Goal: Task Accomplishment & Management: Manage account settings

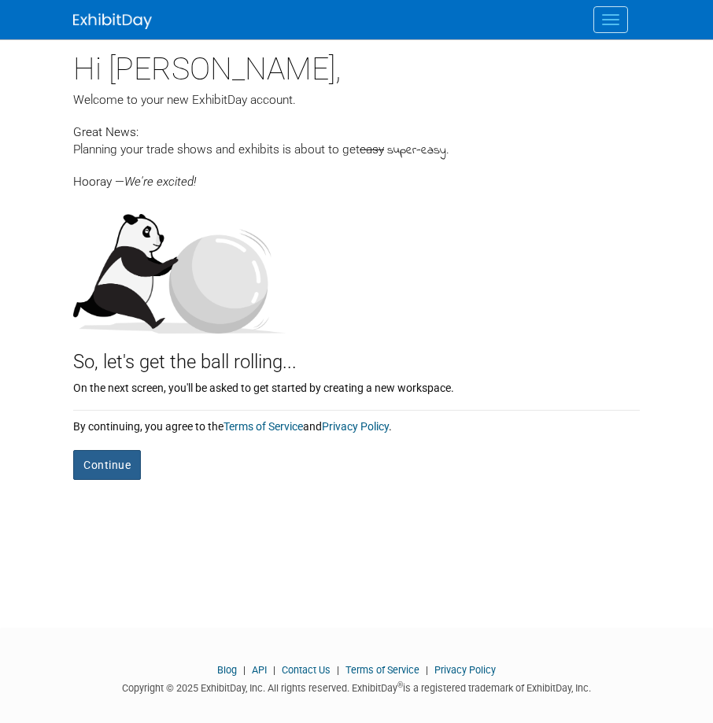
click at [93, 452] on button "Continue" at bounding box center [107, 465] width 68 height 30
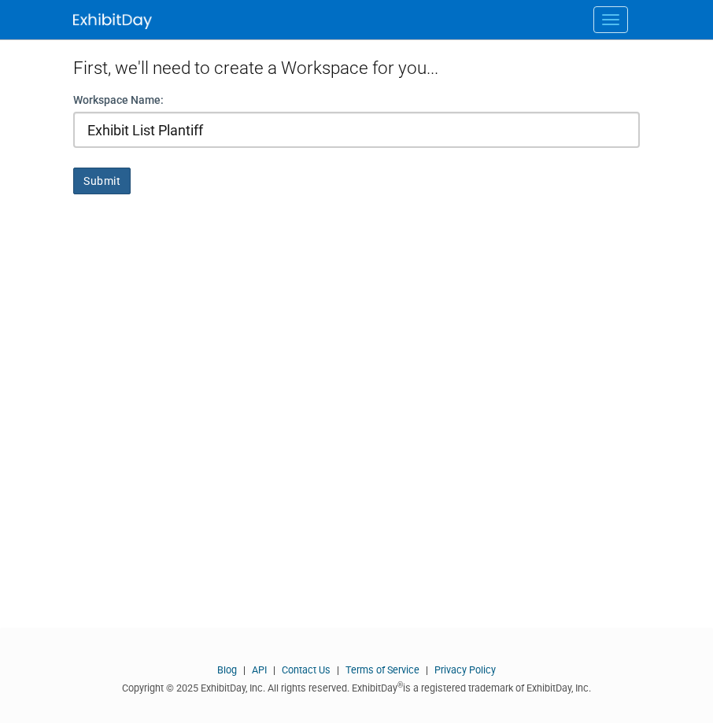
type input "Exhibit List Plantiff"
click at [114, 179] on button "Submit" at bounding box center [101, 181] width 57 height 27
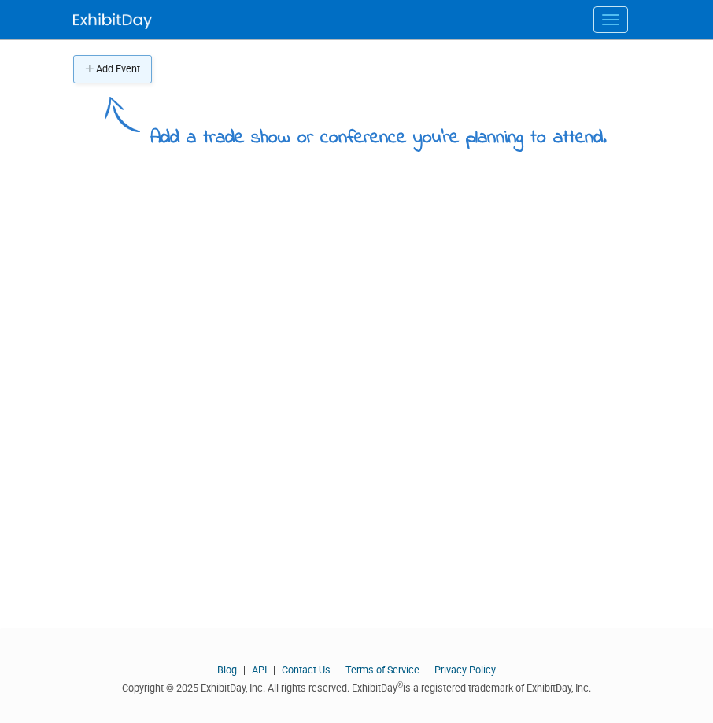
click at [113, 67] on button "Add Event" at bounding box center [112, 69] width 79 height 28
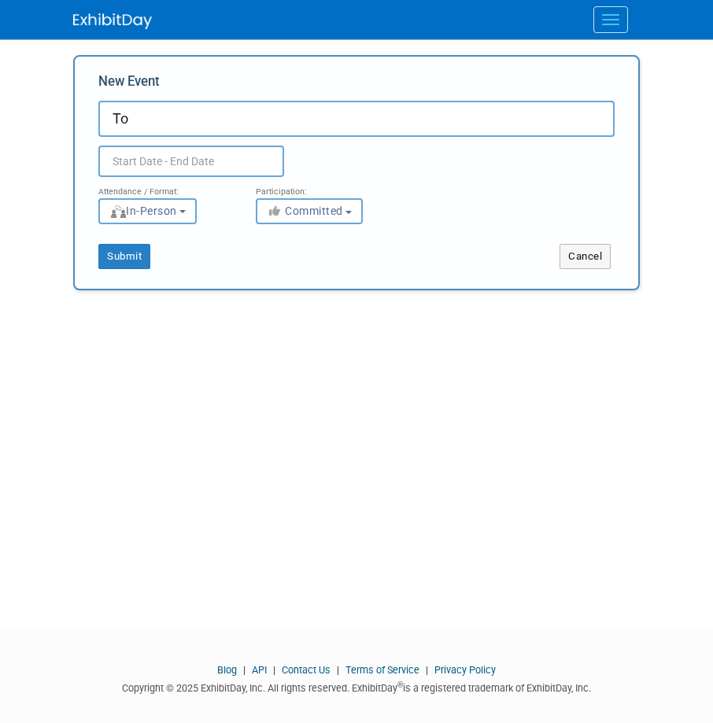
type input "T"
type input "Copeland VS Hague"
click at [193, 213] on button "In-Person" at bounding box center [147, 211] width 98 height 26
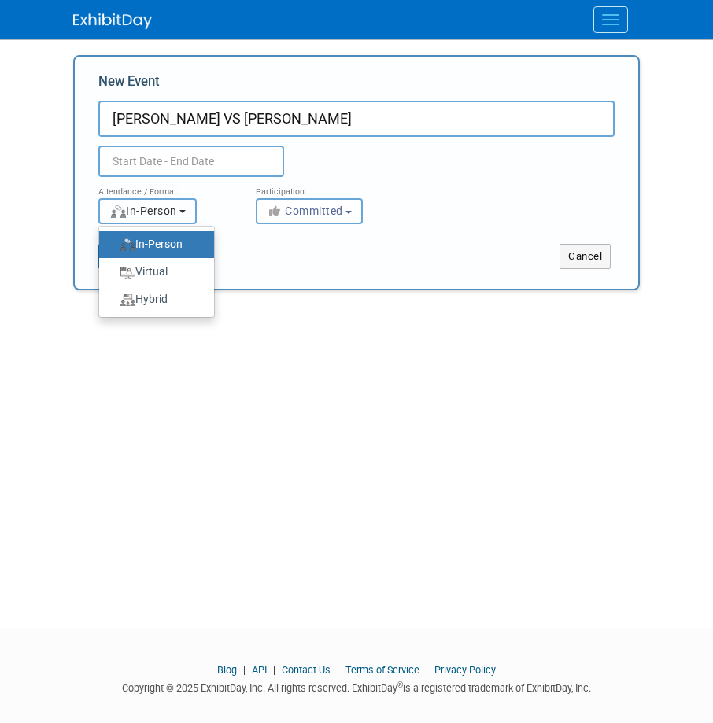
click at [193, 213] on button "In-Person" at bounding box center [147, 211] width 98 height 26
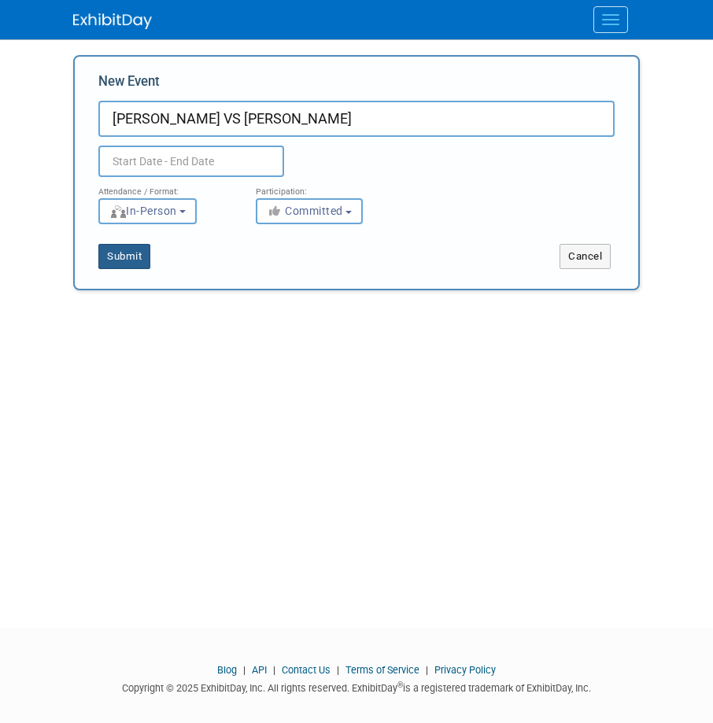
click at [119, 261] on button "Submit" at bounding box center [124, 256] width 52 height 25
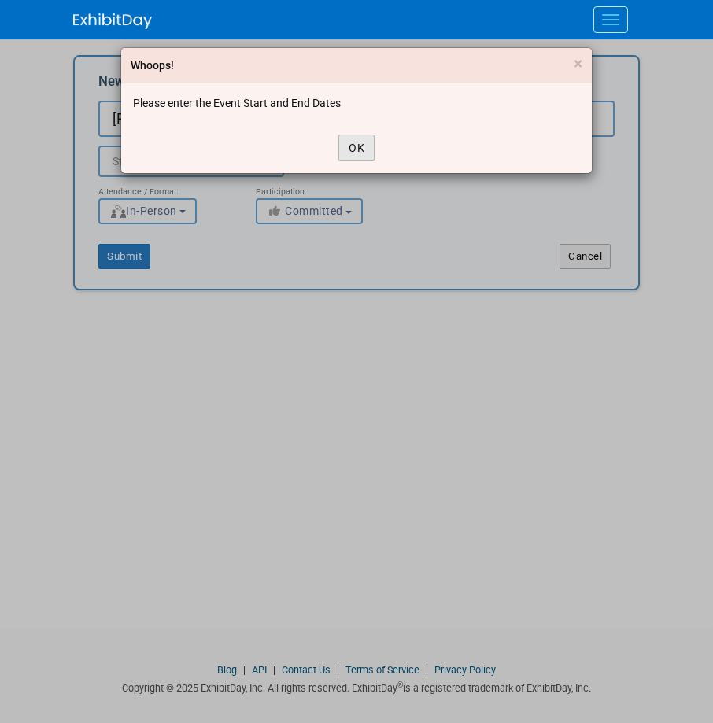
click at [356, 150] on button "OK" at bounding box center [356, 148] width 36 height 27
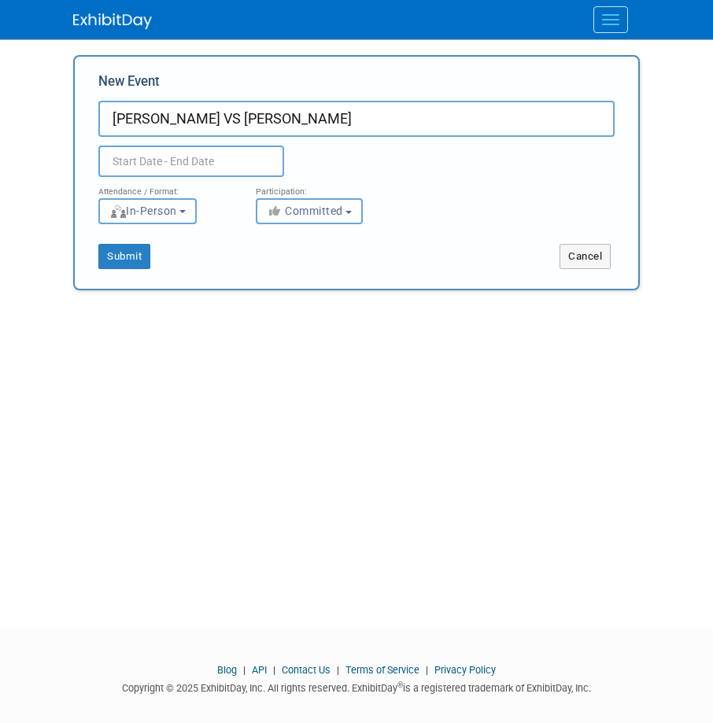
click at [165, 161] on input "text" at bounding box center [191, 161] width 186 height 31
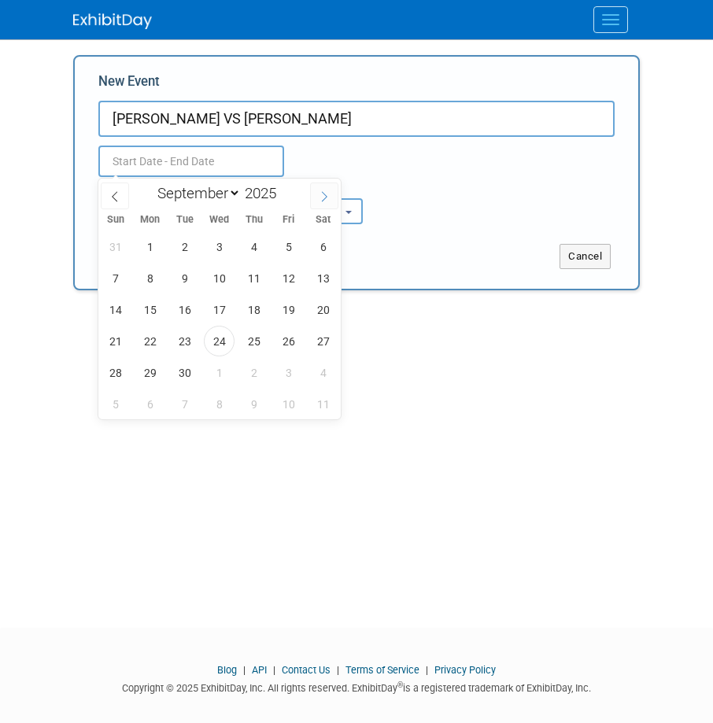
click at [327, 195] on icon at bounding box center [324, 196] width 11 height 11
select select "9"
click at [219, 283] on span "8" at bounding box center [219, 278] width 31 height 31
type input "Oct 8, 2025 to Oct 8, 2025"
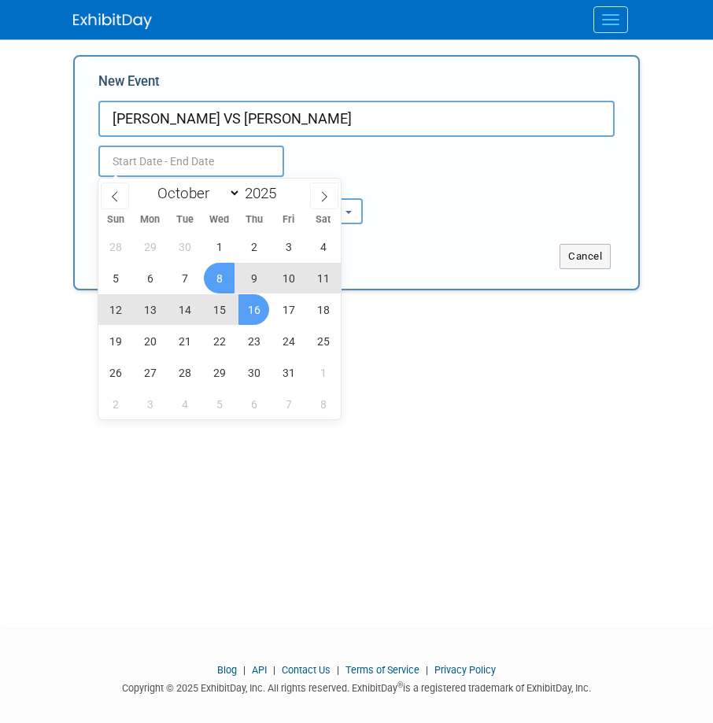
type input "Oct 8, 2025 to Oct 8, 2025"
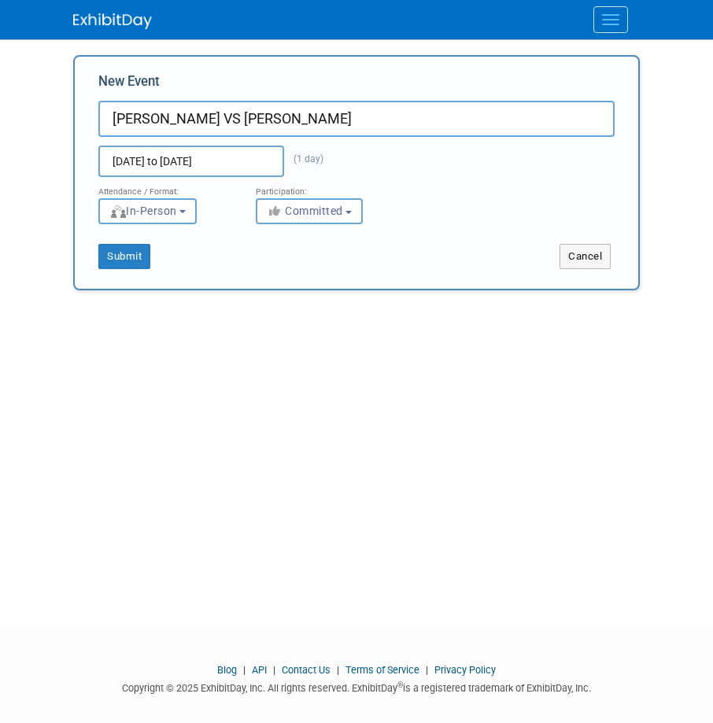
click at [447, 391] on div "Add Event Add a trade show or conference you're planning to attend. New Event C…" at bounding box center [356, 319] width 590 height 560
click at [120, 261] on button "Submit" at bounding box center [124, 256] width 52 height 25
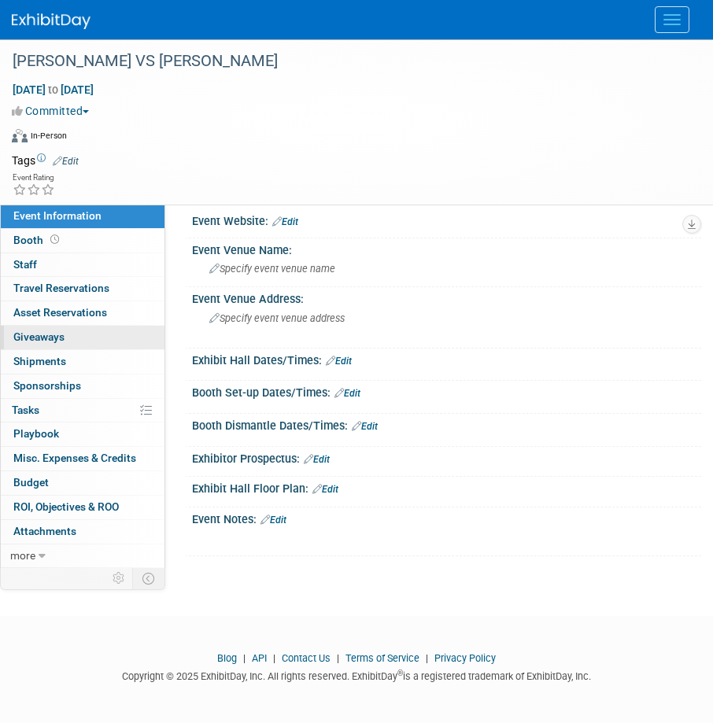
scroll to position [16, 0]
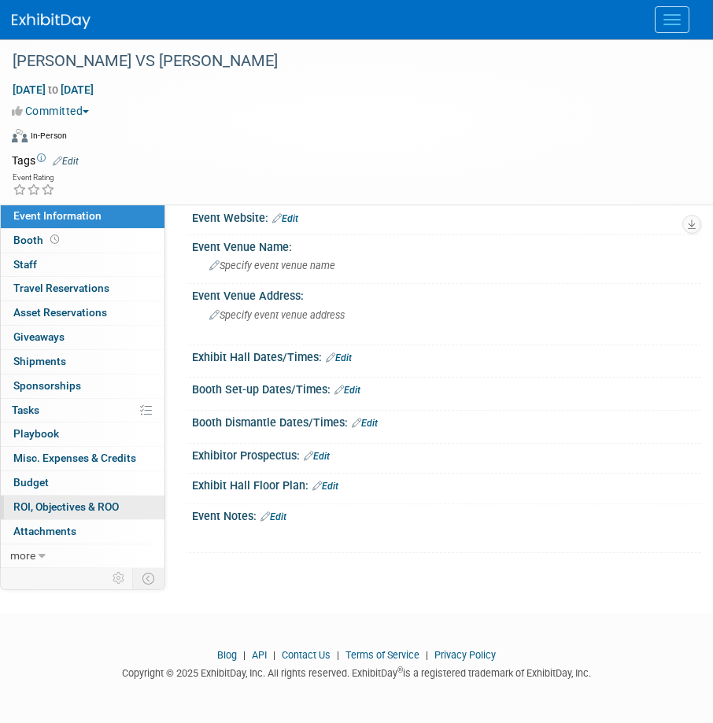
click at [47, 507] on span "ROI, Objectives & ROO 0" at bounding box center [65, 507] width 105 height 13
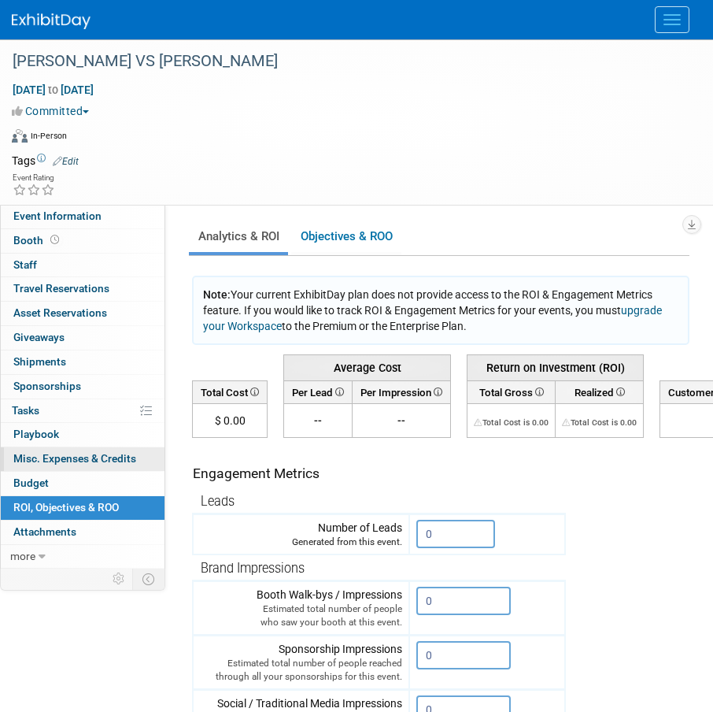
click at [53, 462] on span "Misc. Expenses & Credits 0" at bounding box center [74, 458] width 123 height 13
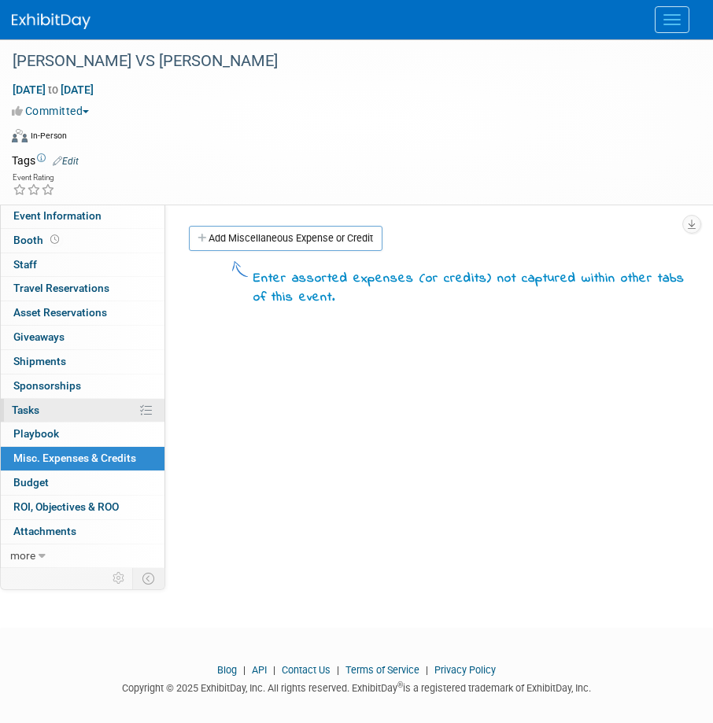
click at [52, 403] on link "0% Tasks 0%" at bounding box center [83, 411] width 164 height 24
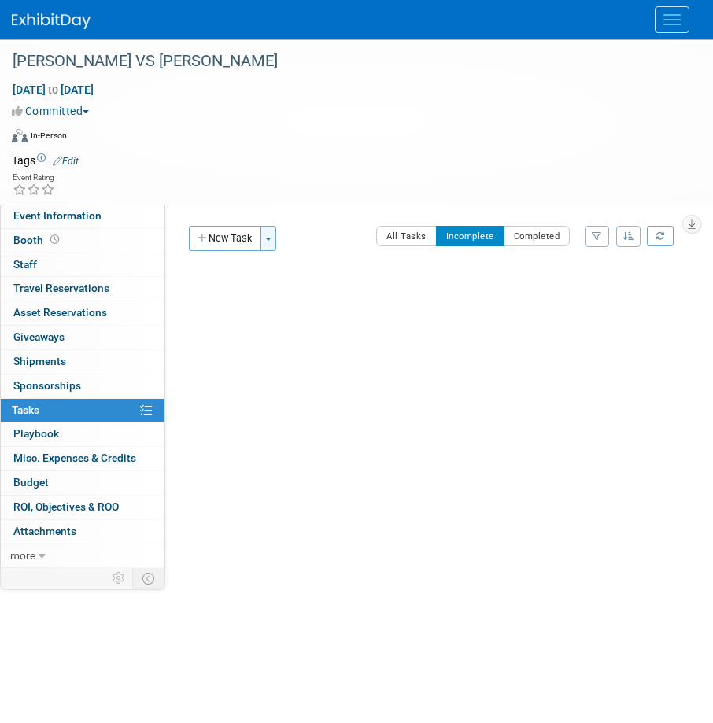
click at [272, 238] on span "button" at bounding box center [268, 239] width 6 height 3
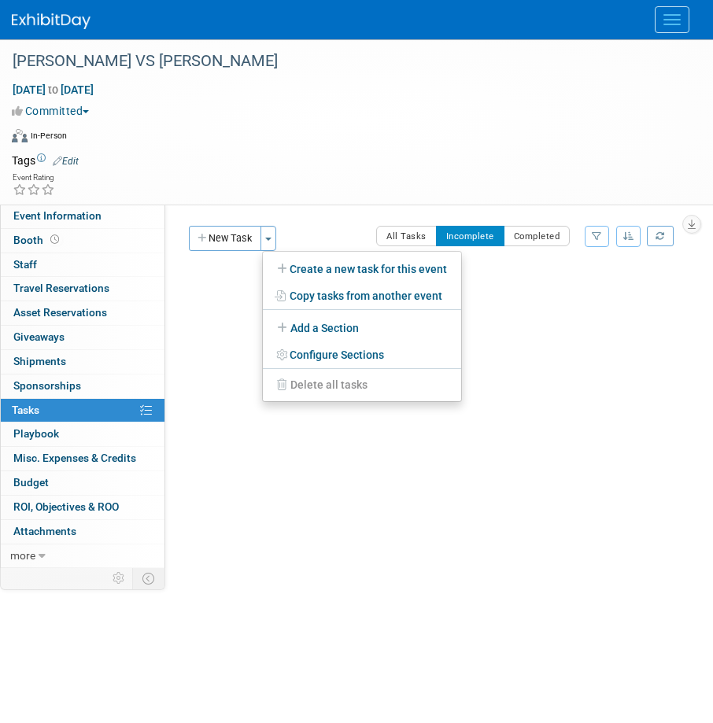
click at [327, 270] on link "Create a new task for this event" at bounding box center [362, 269] width 198 height 27
